Goal: Transaction & Acquisition: Purchase product/service

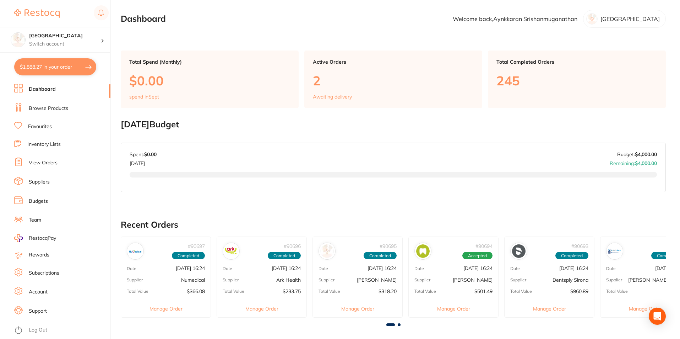
click at [53, 108] on link "Browse Products" at bounding box center [48, 108] width 39 height 7
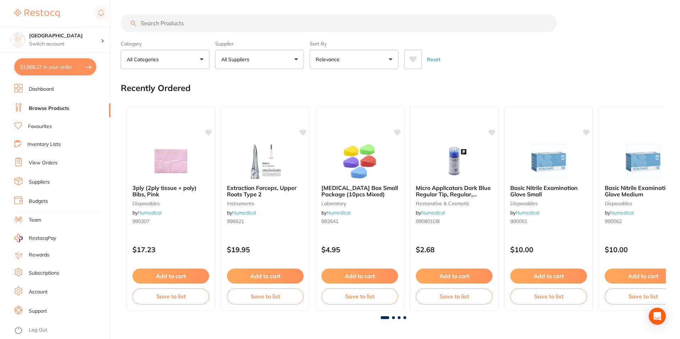
click at [194, 21] on input "search" at bounding box center [339, 23] width 436 height 18
click at [171, 24] on input "search" at bounding box center [339, 23] width 436 height 18
click at [187, 20] on input "search" at bounding box center [339, 23] width 436 height 18
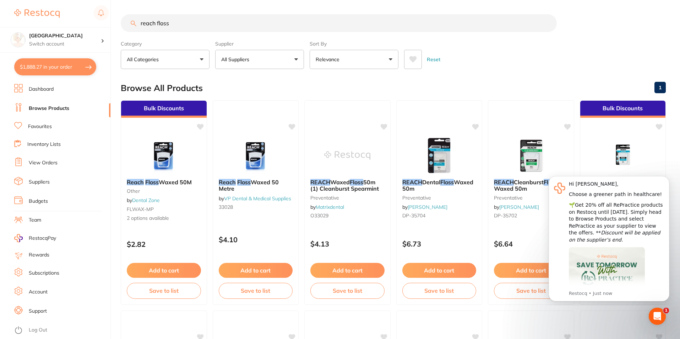
type input "reach floss"
click at [464, 80] on div "Browse All Products 1" at bounding box center [393, 88] width 545 height 24
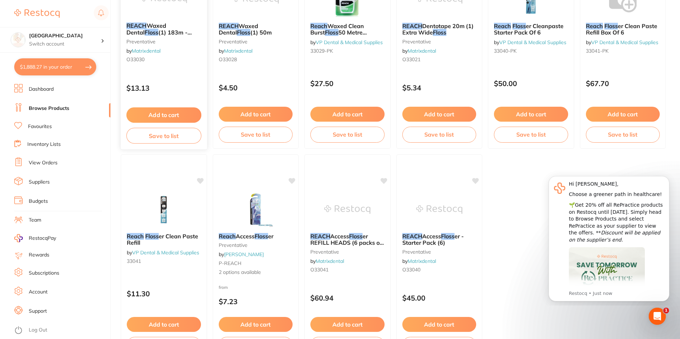
scroll to position [245, 0]
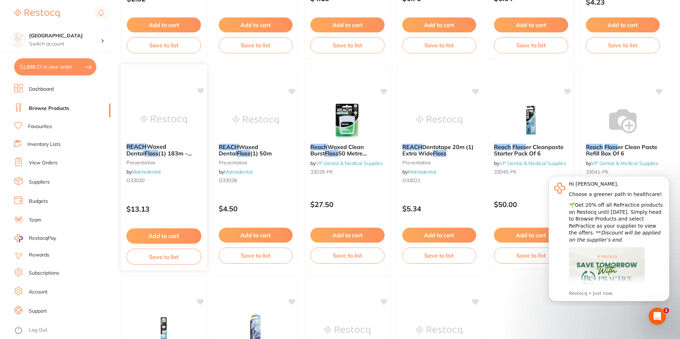
click at [166, 124] on img at bounding box center [164, 120] width 47 height 36
